Goal: Information Seeking & Learning: Learn about a topic

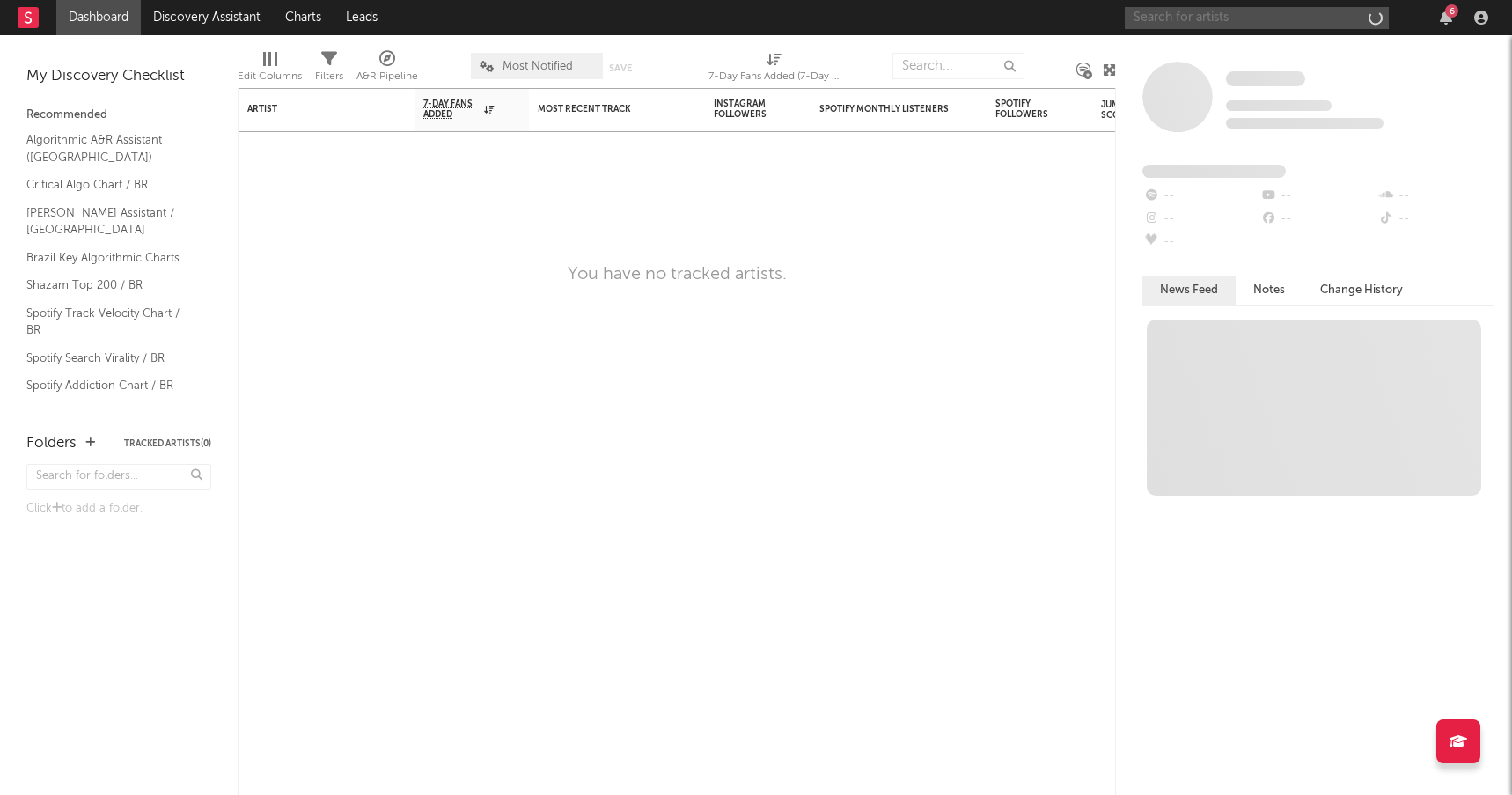
click at [1279, 20] on input "text" at bounding box center [1257, 18] width 264 height 22
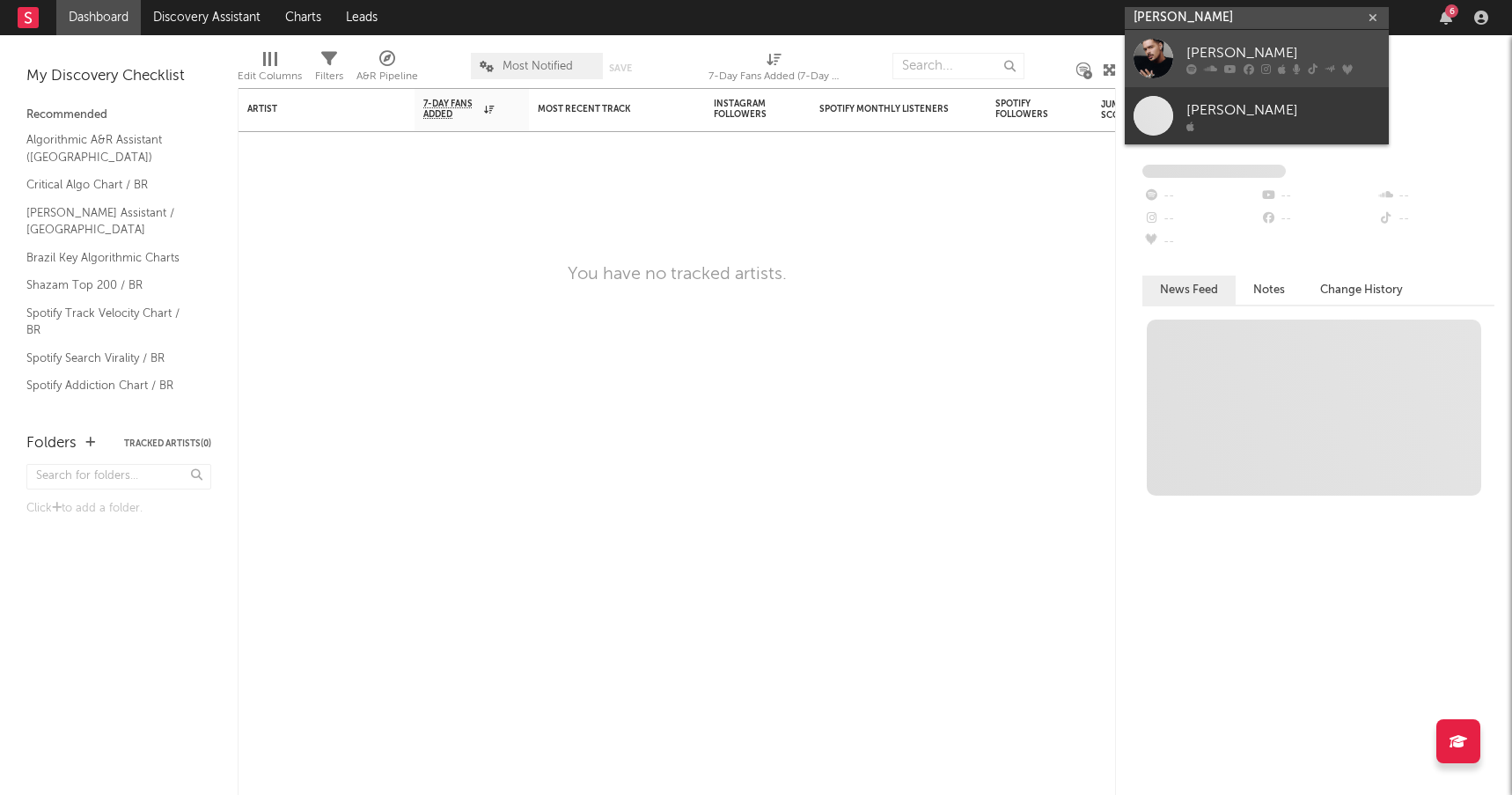
type input "[PERSON_NAME]"
click at [1280, 56] on div "[PERSON_NAME]" at bounding box center [1283, 53] width 194 height 21
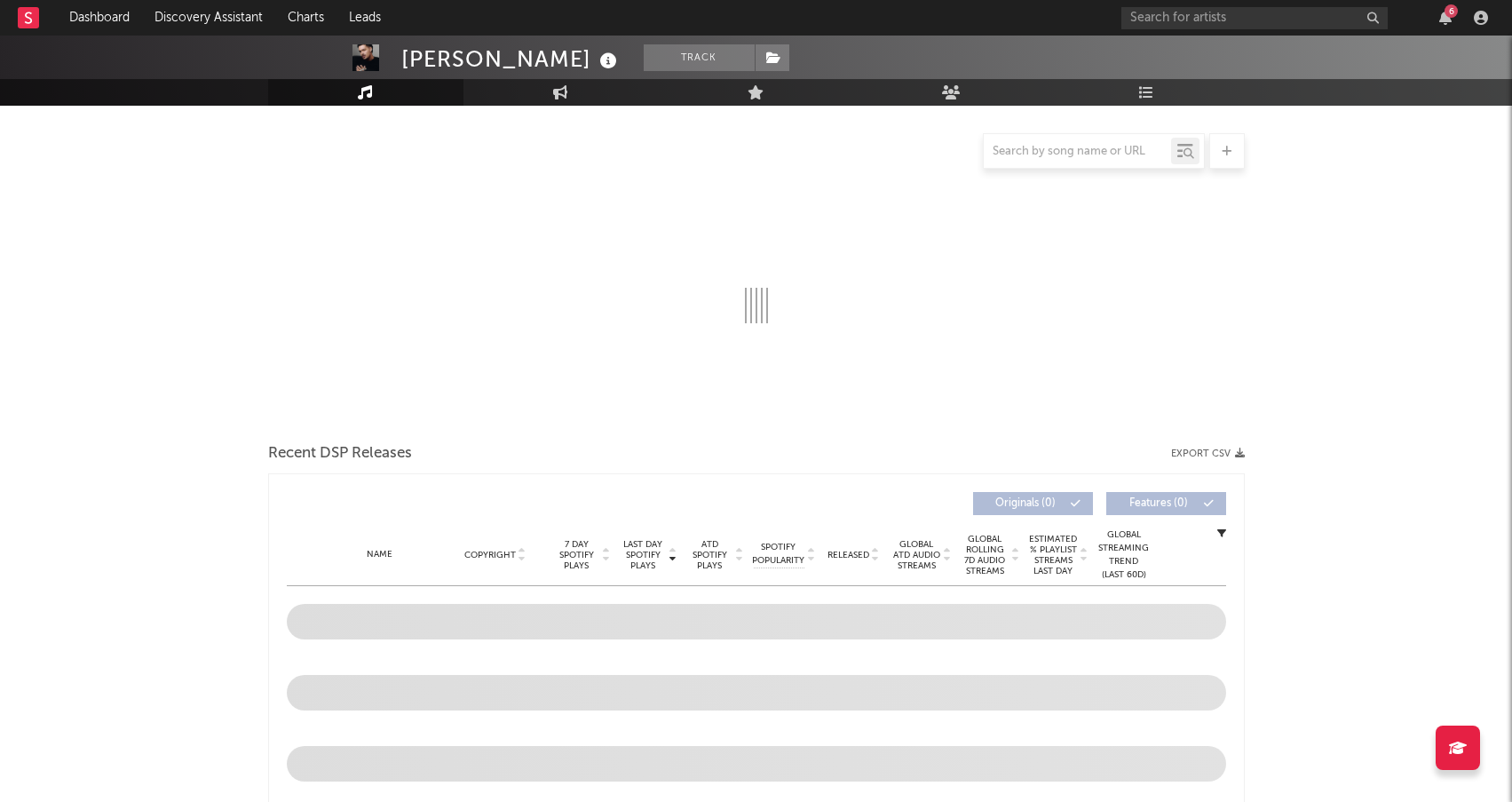
scroll to position [178, 0]
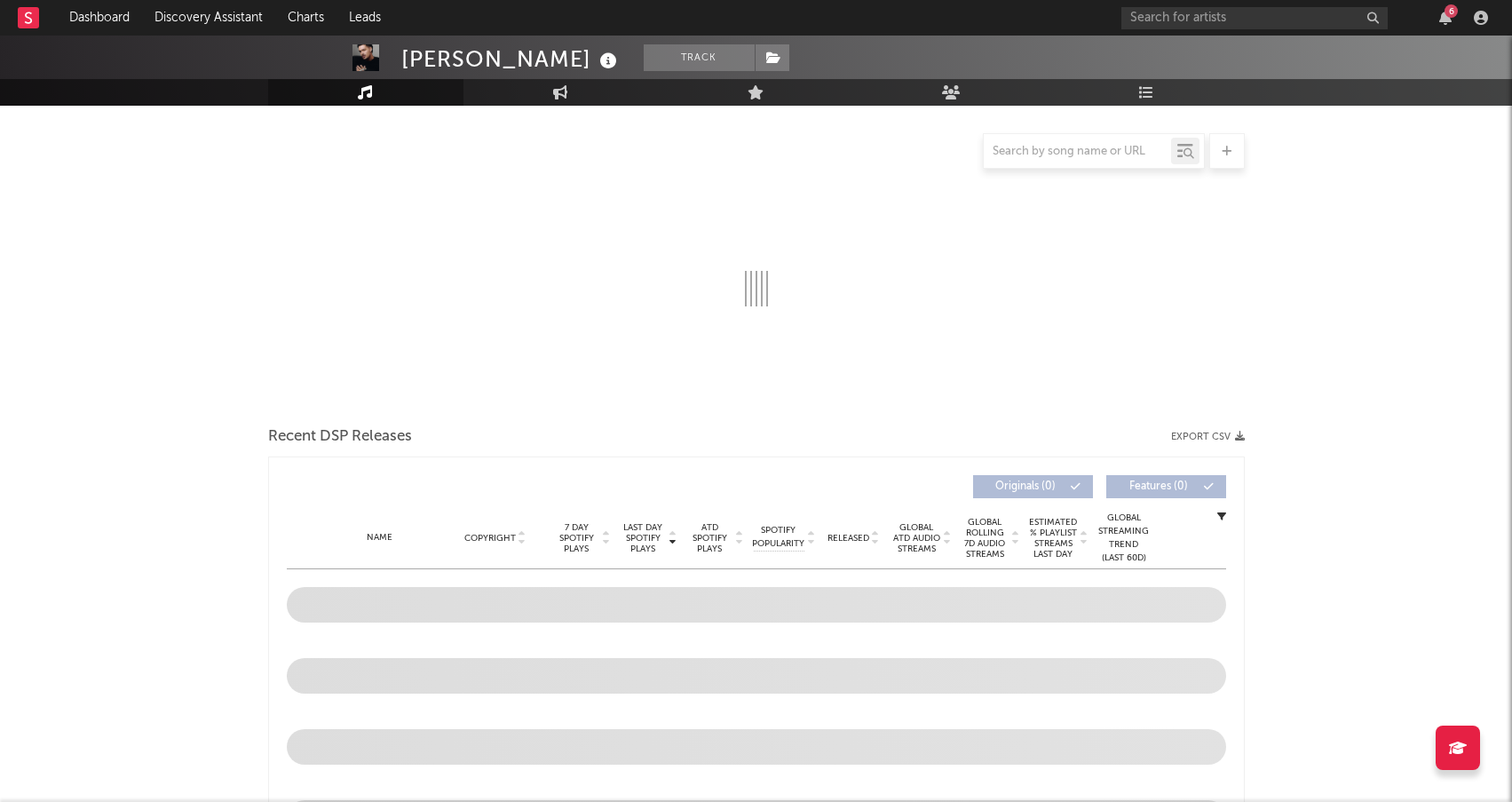
select select "6m"
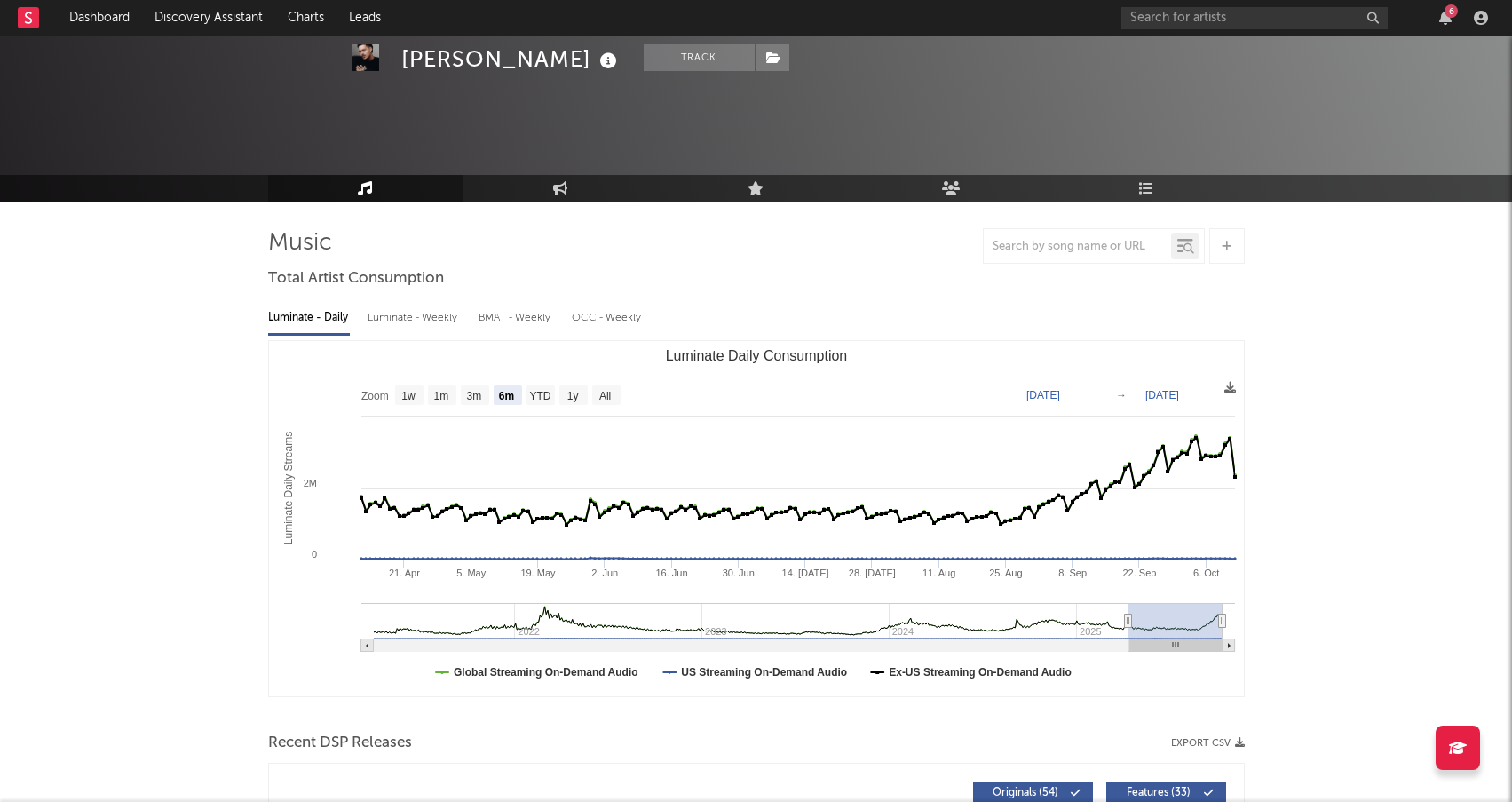
scroll to position [0, 0]
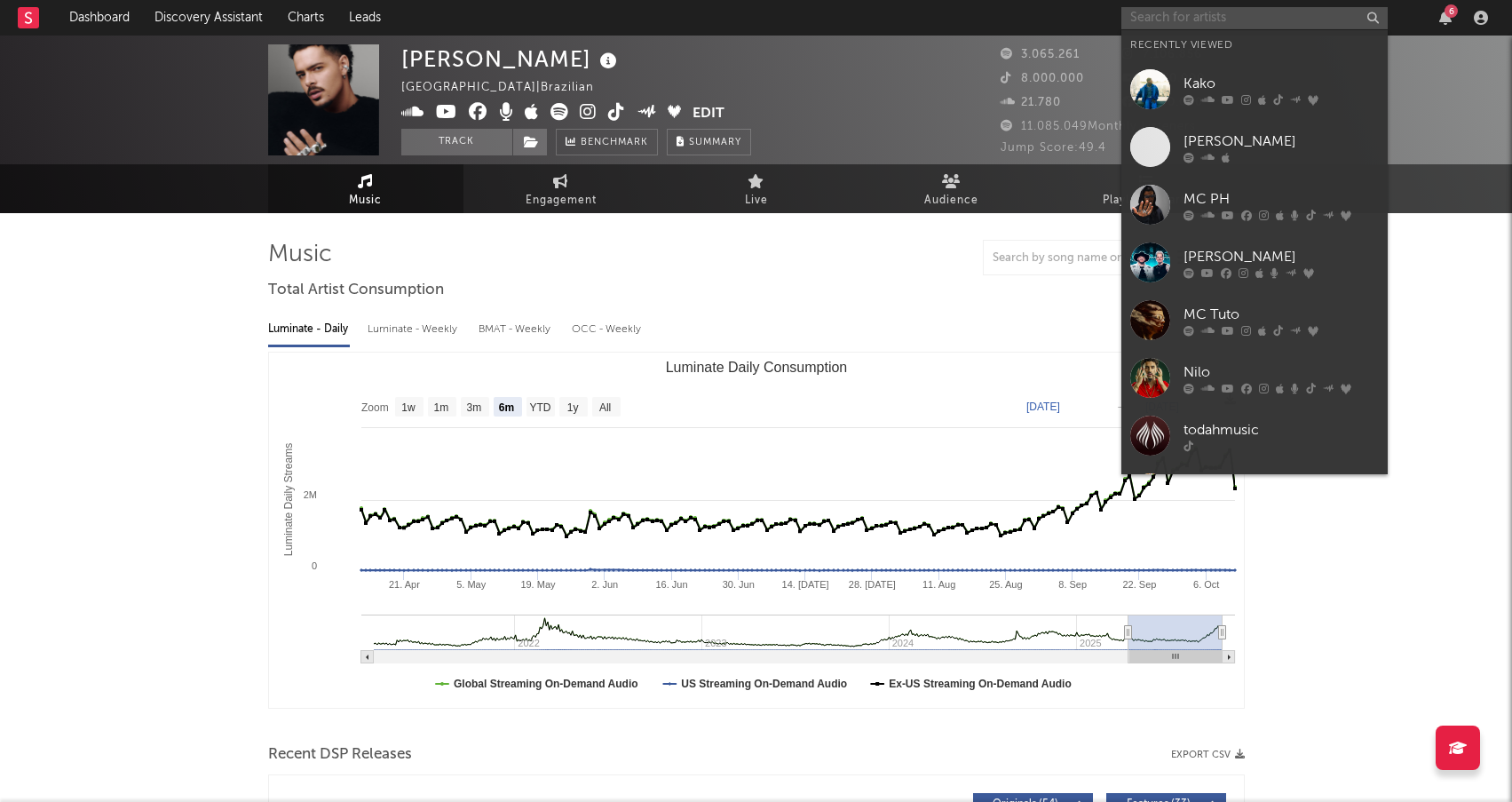
click at [1233, 19] on input "text" at bounding box center [1255, 18] width 266 height 22
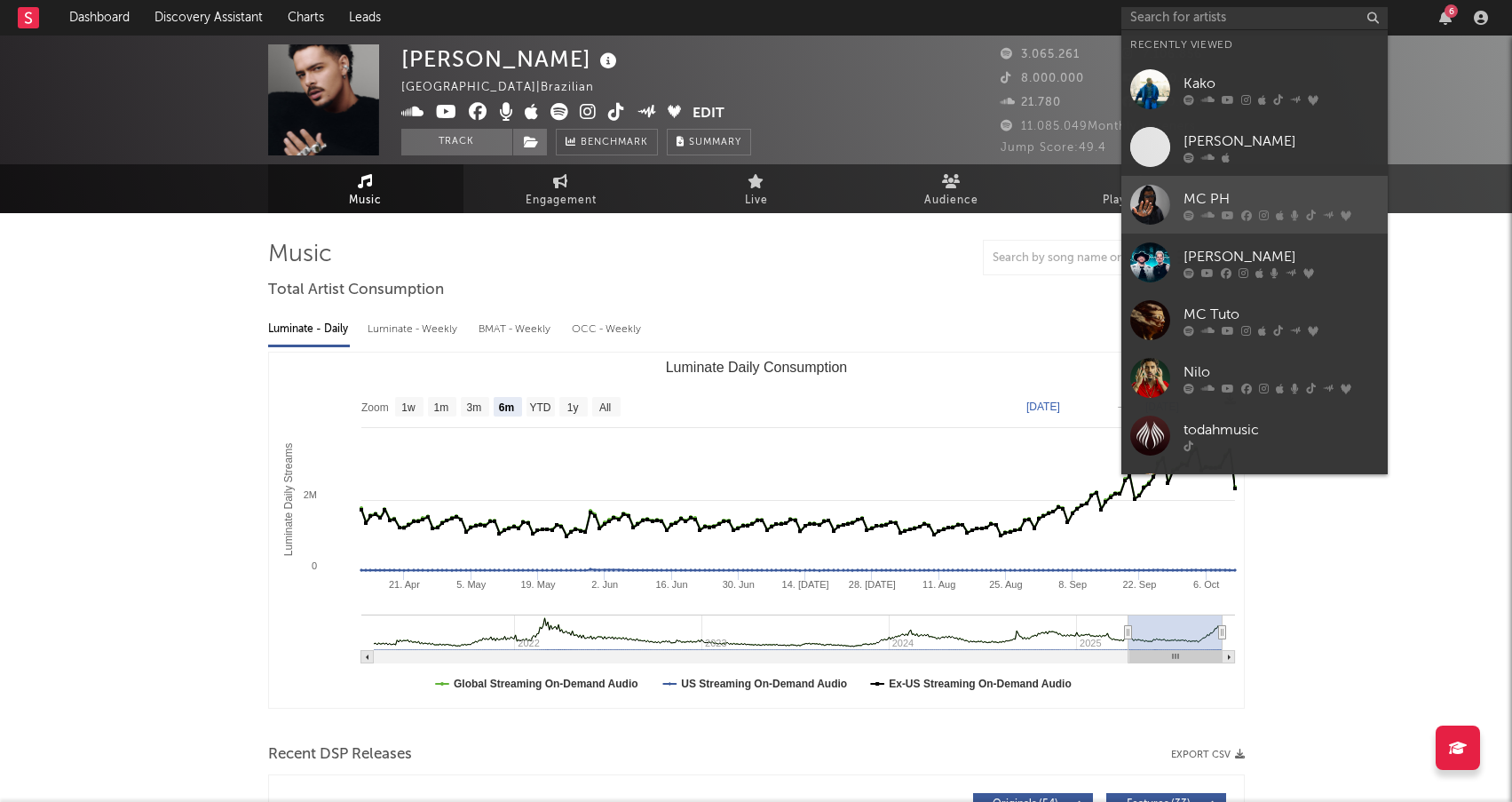
click at [1231, 197] on div "MC PH" at bounding box center [1281, 199] width 196 height 21
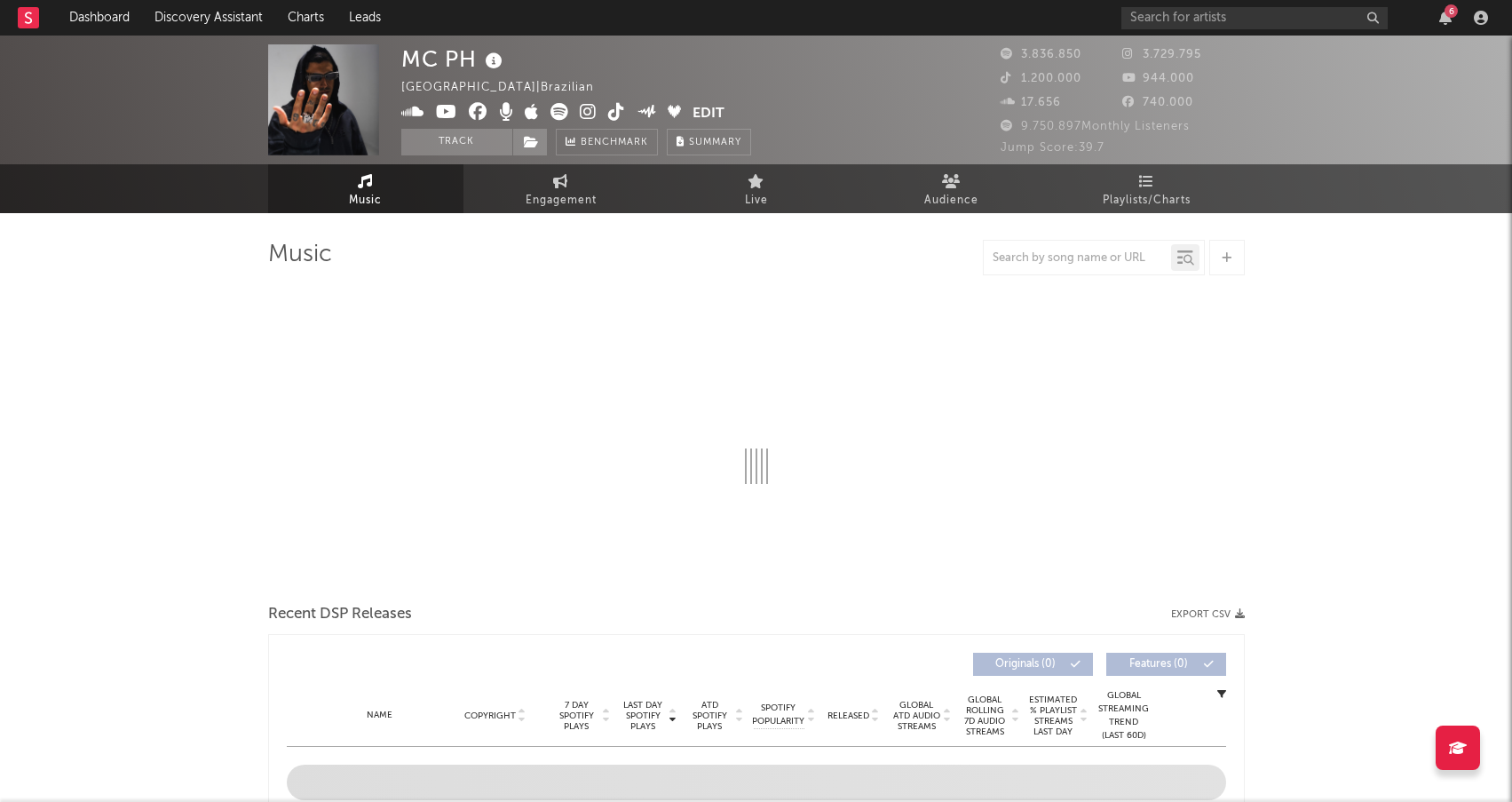
select select "6m"
